Goal: Navigation & Orientation: Find specific page/section

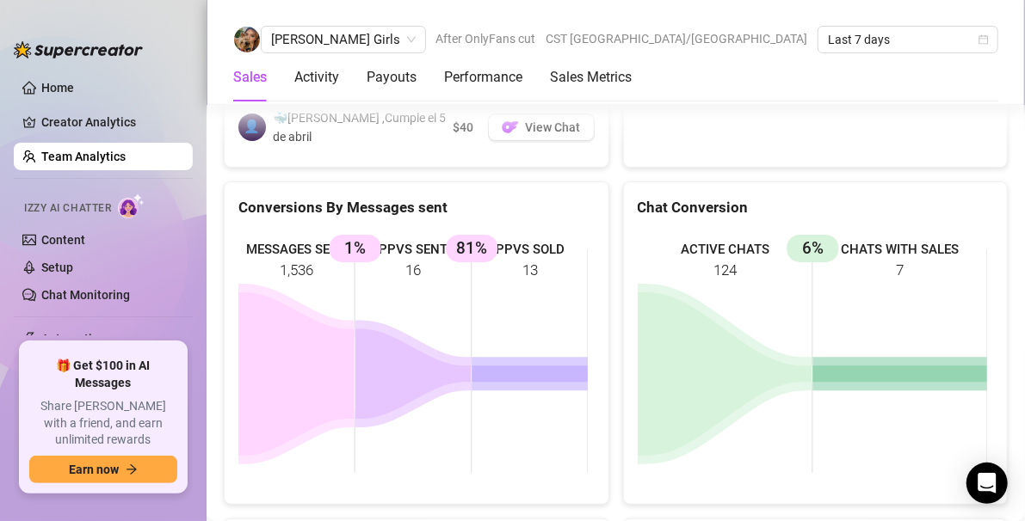
scroll to position [3142, 0]
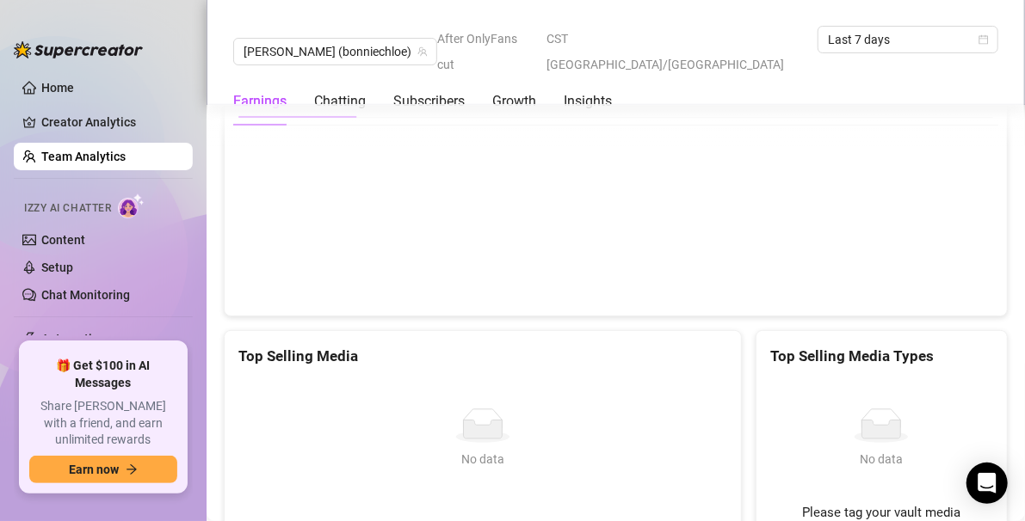
scroll to position [3134, 0]
click at [461, 119] on div "Best Day For Sales" at bounding box center [440, 95] width 114 height 48
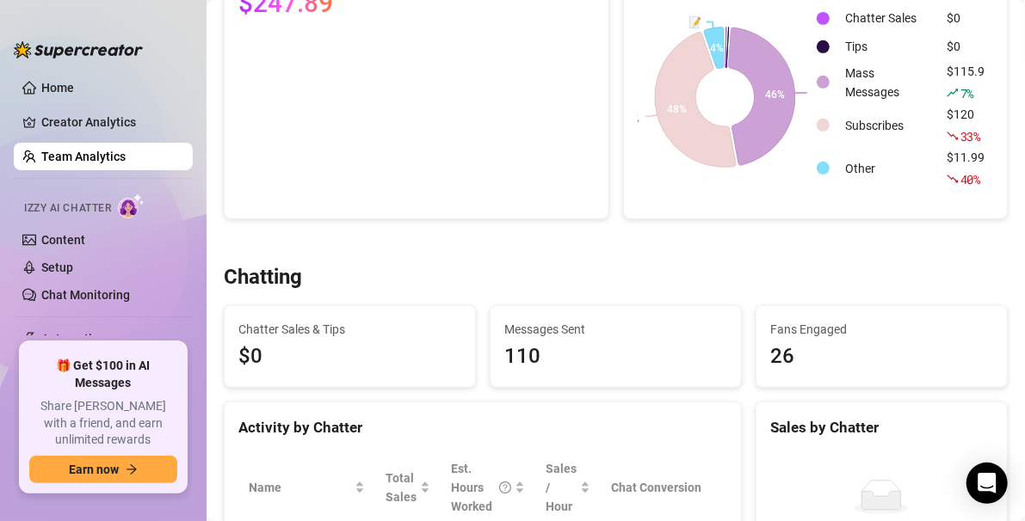
scroll to position [231, 0]
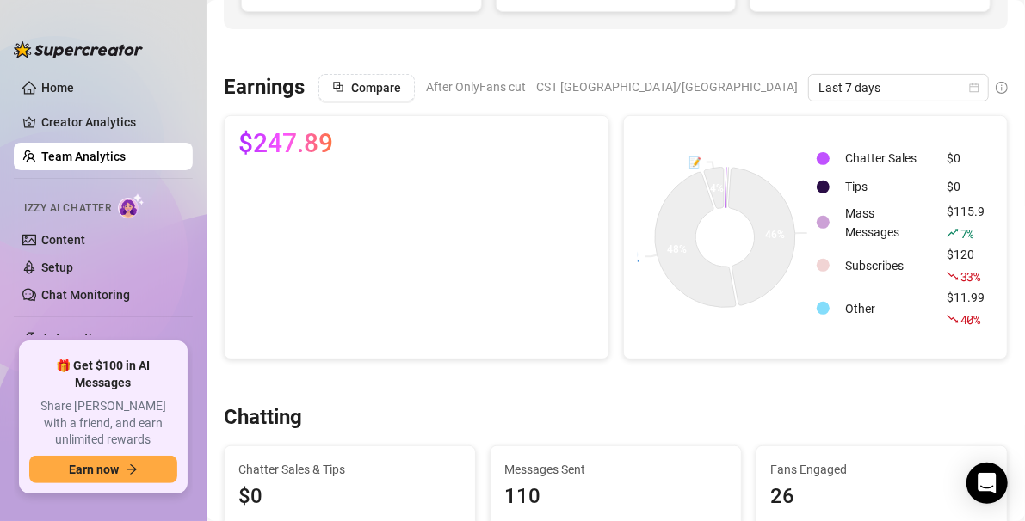
click at [855, 155] on td "Chatter Sales" at bounding box center [888, 158] width 100 height 27
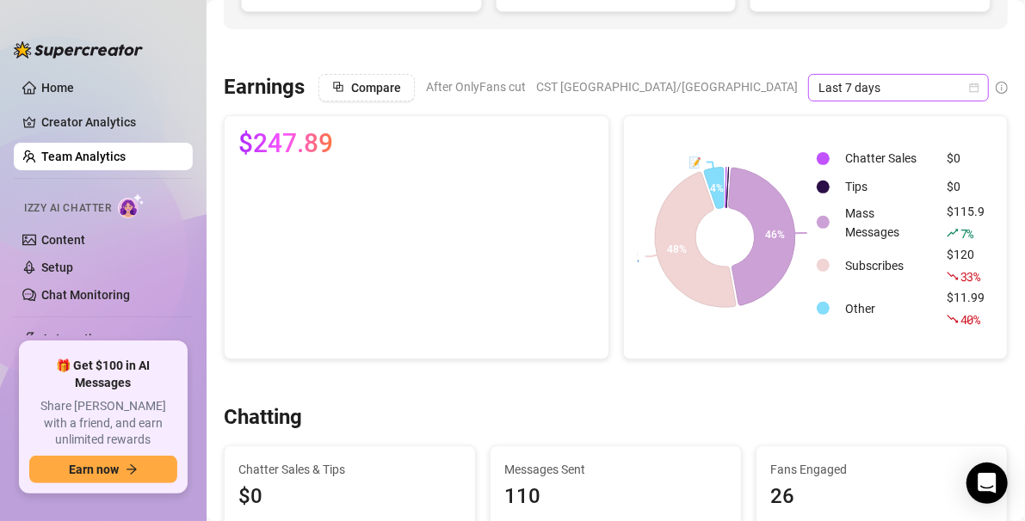
click at [970, 90] on icon "calendar" at bounding box center [974, 87] width 9 height 9
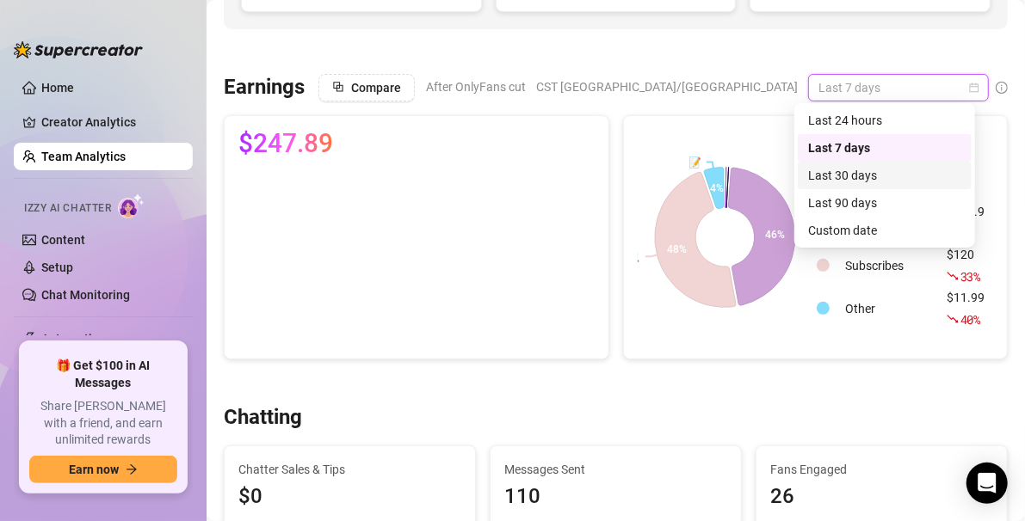
click at [877, 177] on div "Last 30 days" at bounding box center [884, 175] width 153 height 19
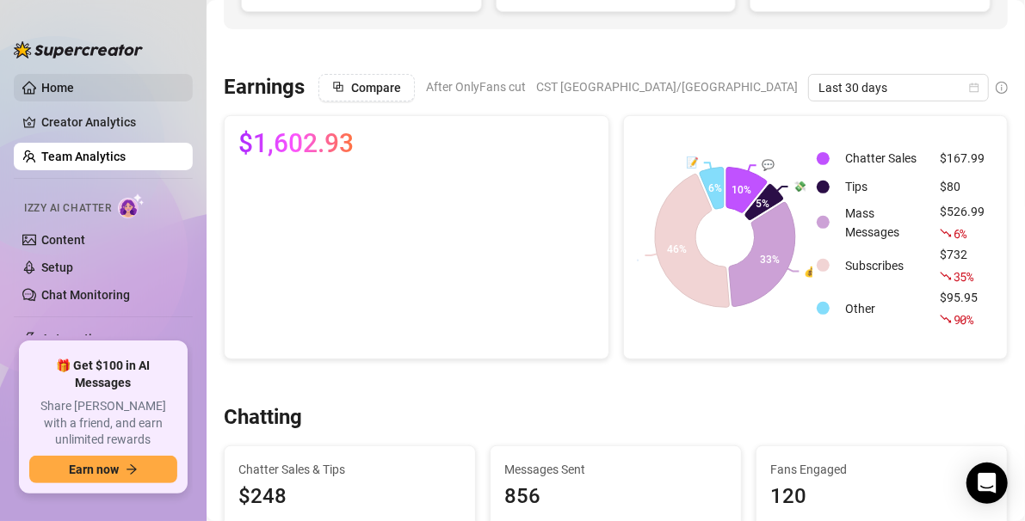
click at [68, 84] on link "Home" at bounding box center [57, 88] width 33 height 14
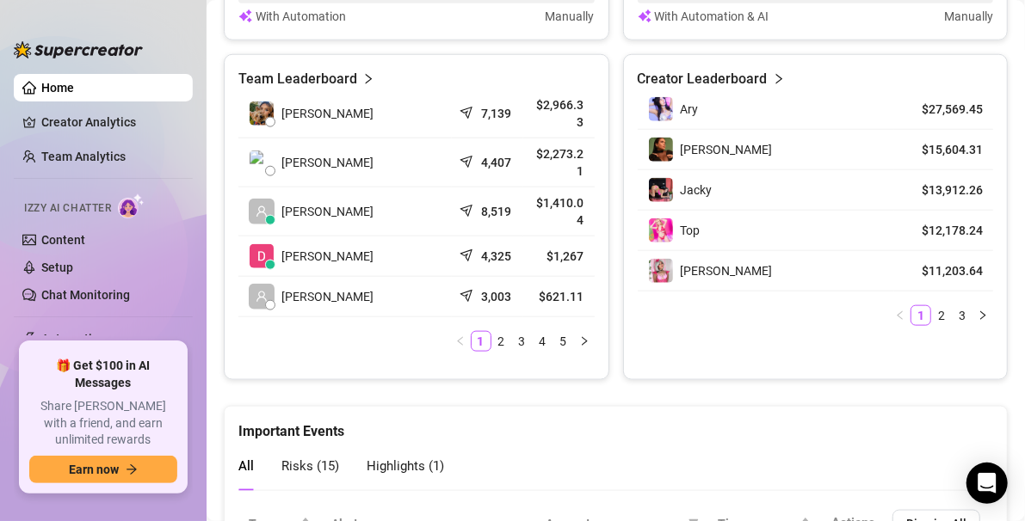
scroll to position [826, 0]
click at [354, 82] on div "Team Leaderboard" at bounding box center [416, 78] width 356 height 21
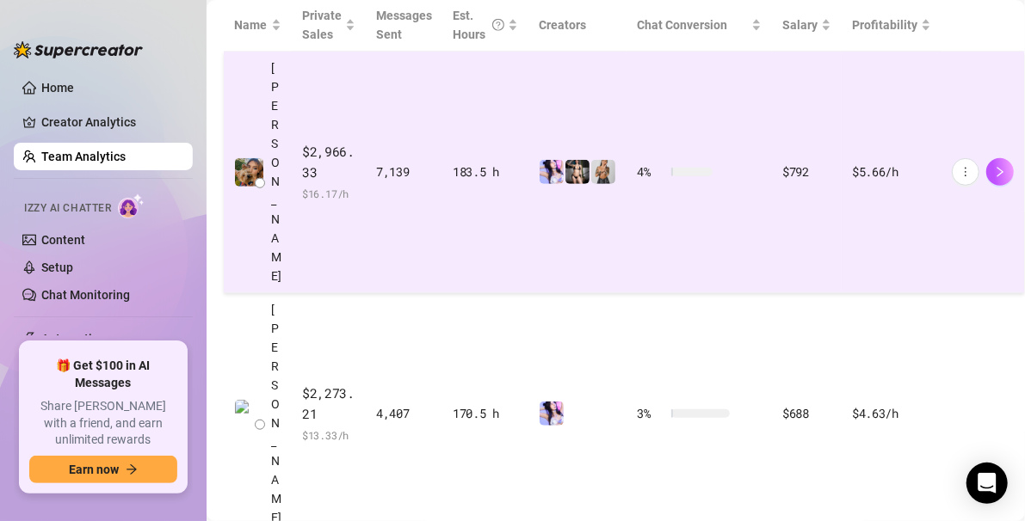
scroll to position [422, 7]
